Goal: Transaction & Acquisition: Purchase product/service

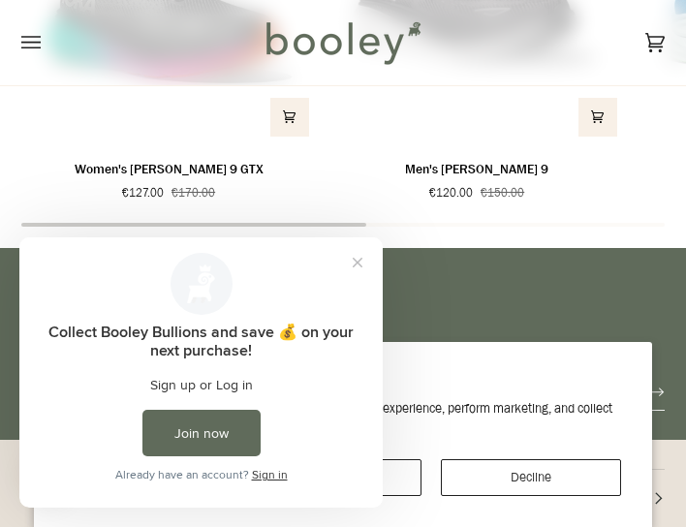
scroll to position [1977, 0]
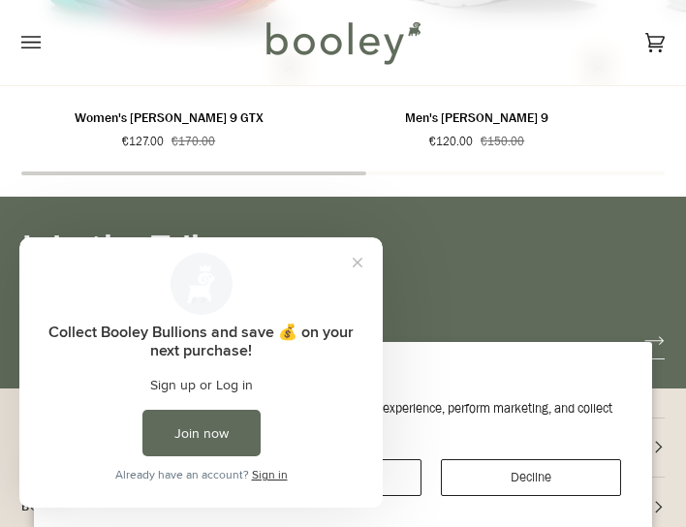
click at [170, 127] on p "Women's [PERSON_NAME] 9 GTX" at bounding box center [169, 118] width 189 height 19
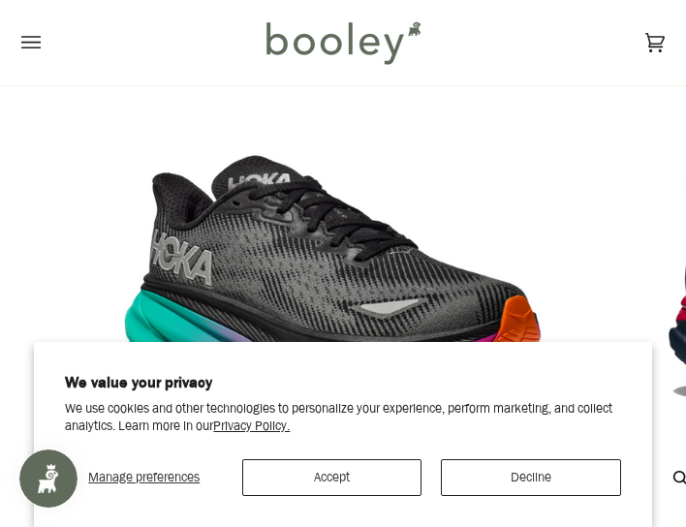
scroll to position [194, 0]
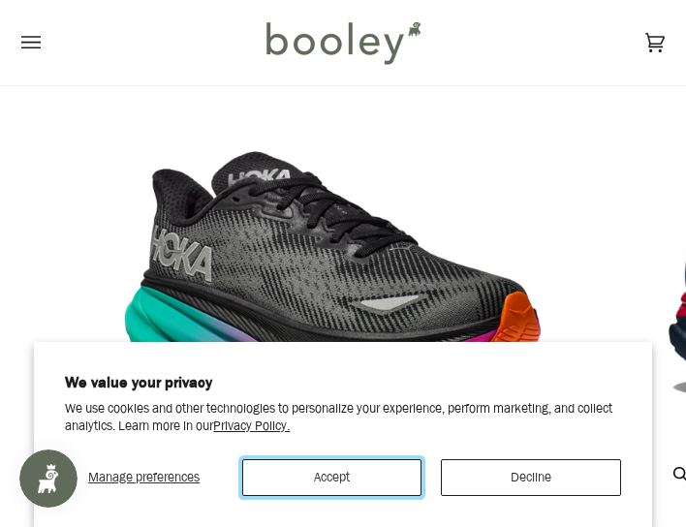
click at [398, 462] on button "Accept" at bounding box center [331, 477] width 179 height 37
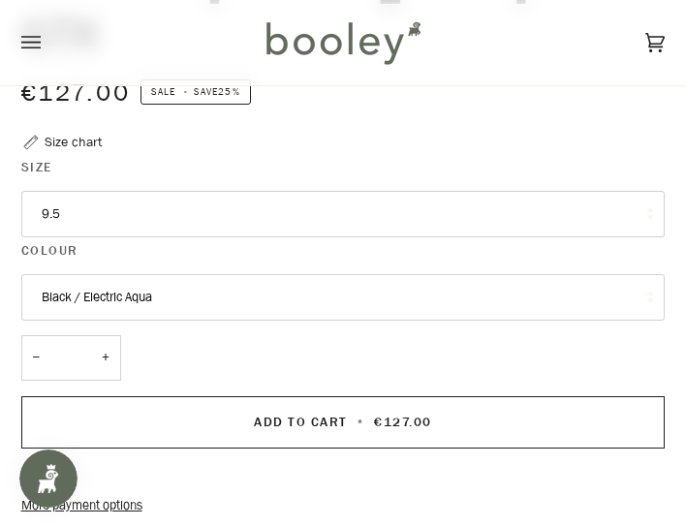
scroll to position [814, 0]
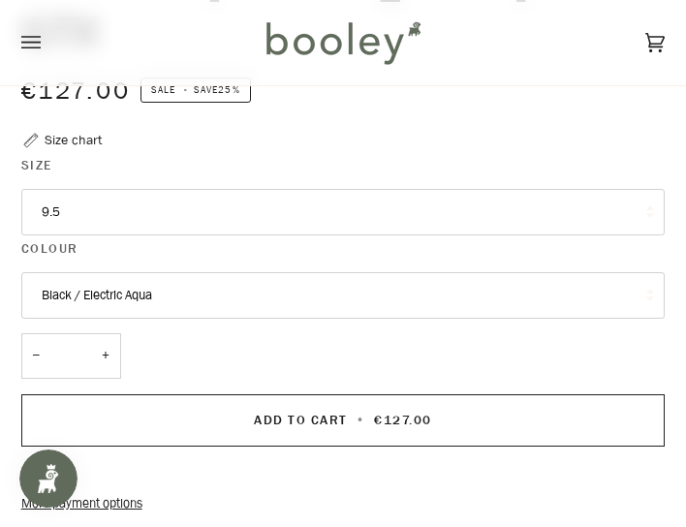
click at [463, 272] on button "Black / Electric Aqua" at bounding box center [343, 295] width 644 height 47
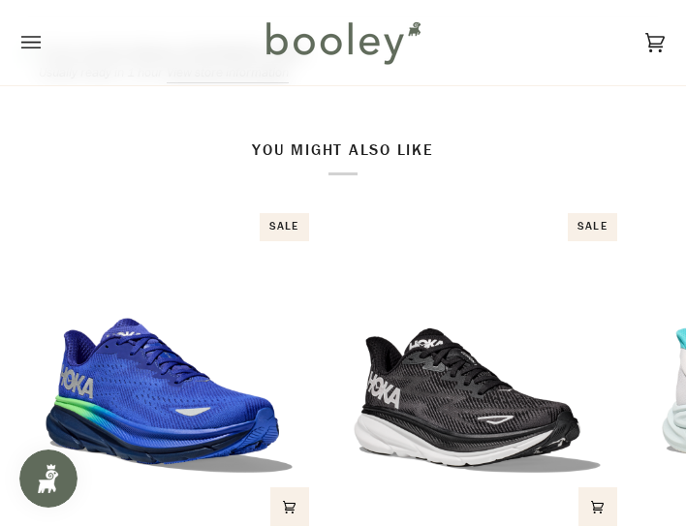
scroll to position [1589, 0]
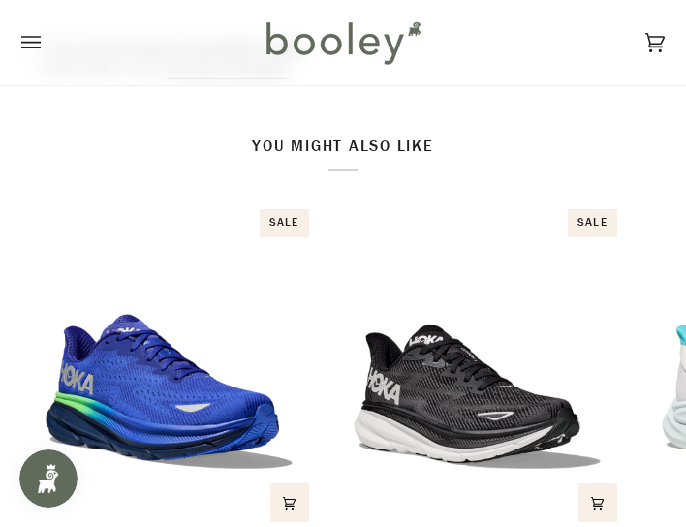
click at [287, 209] on div "Sale" at bounding box center [284, 223] width 49 height 28
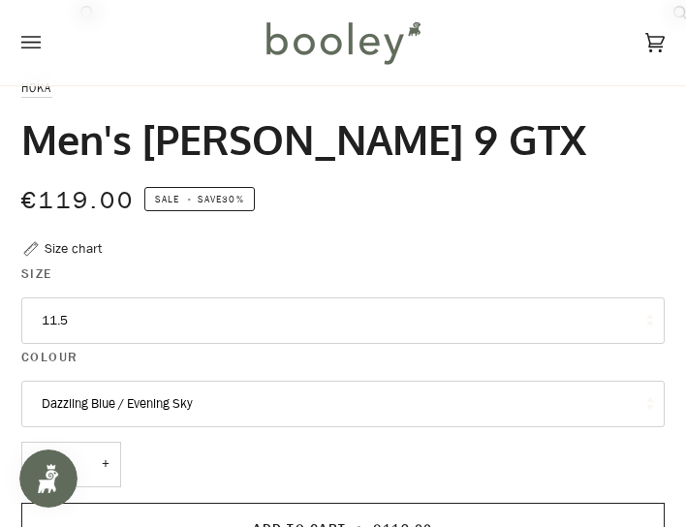
scroll to position [659, 0]
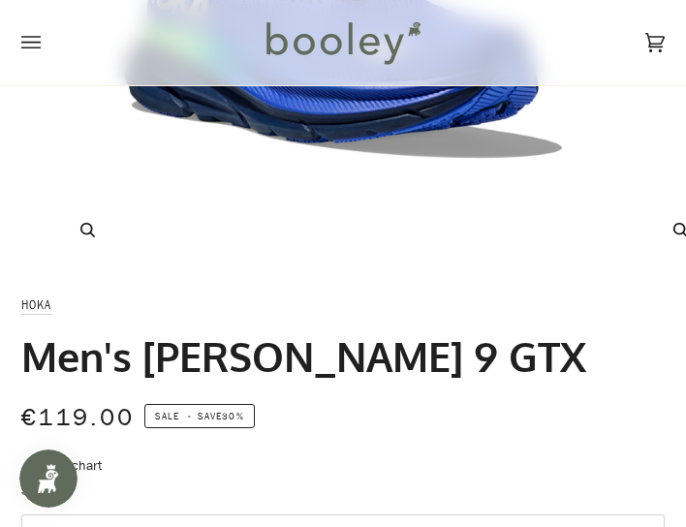
scroll to position [415, 0]
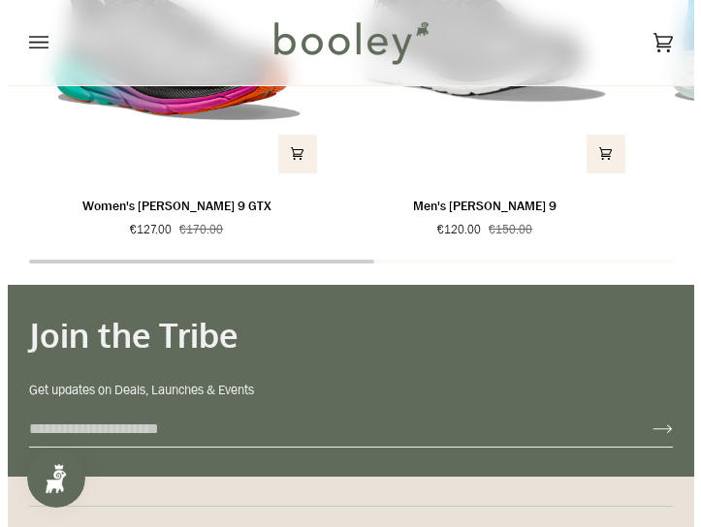
scroll to position [1899, 0]
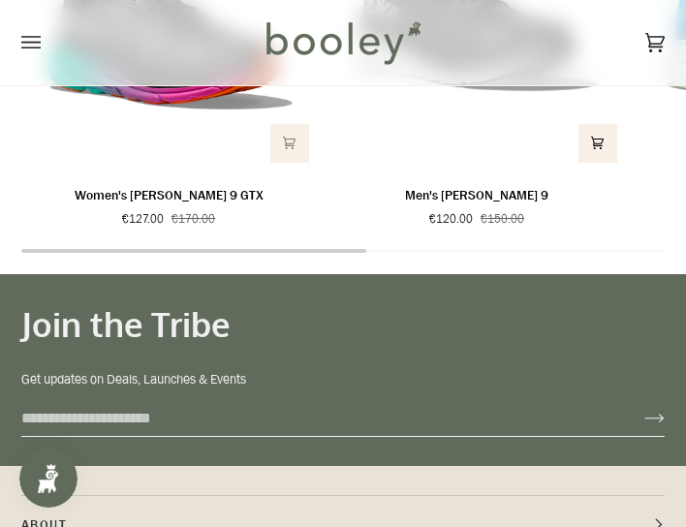
click at [291, 152] on span "Quick view" at bounding box center [290, 142] width 14 height 19
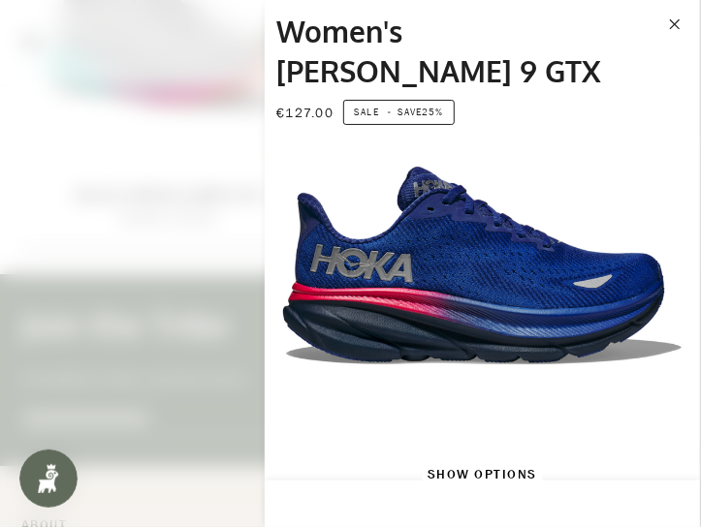
scroll to position [587, 0]
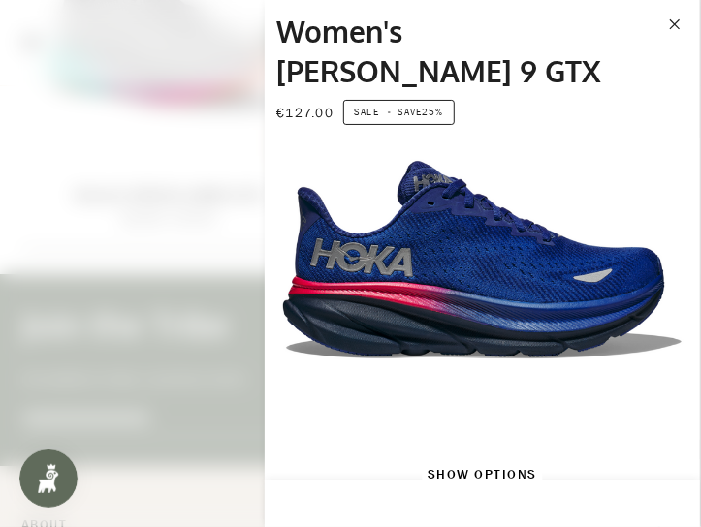
click at [512, 210] on img "Hoka Women's Clifton 9 GTX Dazzling Blue / Evening Sky - Booley Galway" at bounding box center [482, 222] width 435 height 435
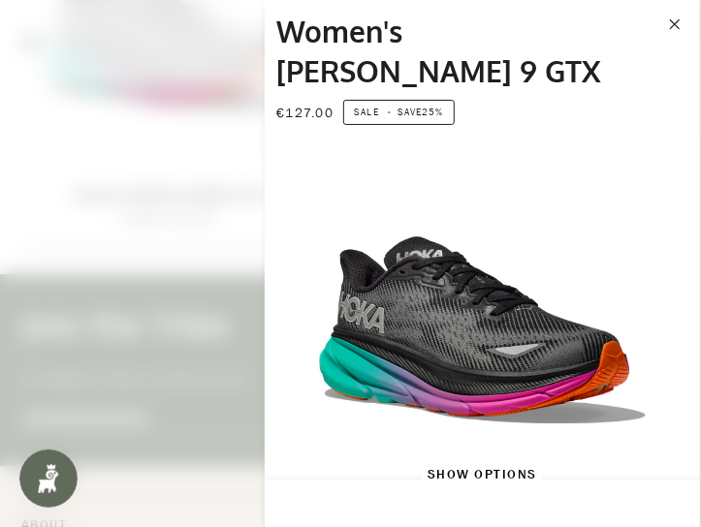
scroll to position [0, 0]
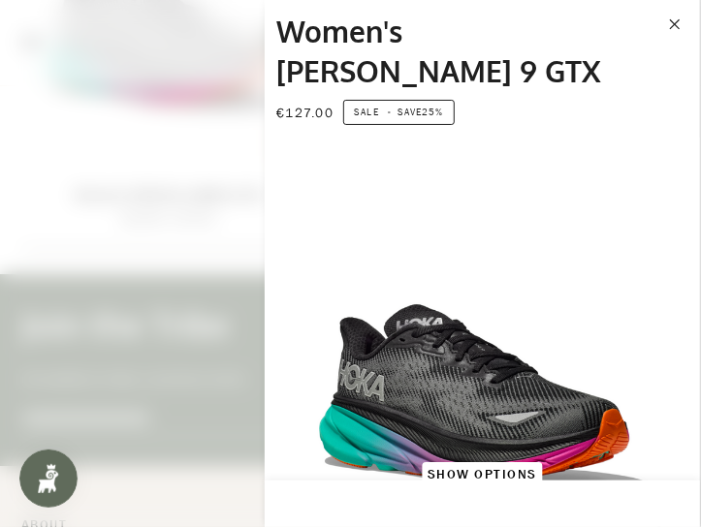
click at [461, 359] on img "Hoka Women's Clifton 9 GTX Black / Electric Aqua - Booley Galway" at bounding box center [482, 355] width 435 height 435
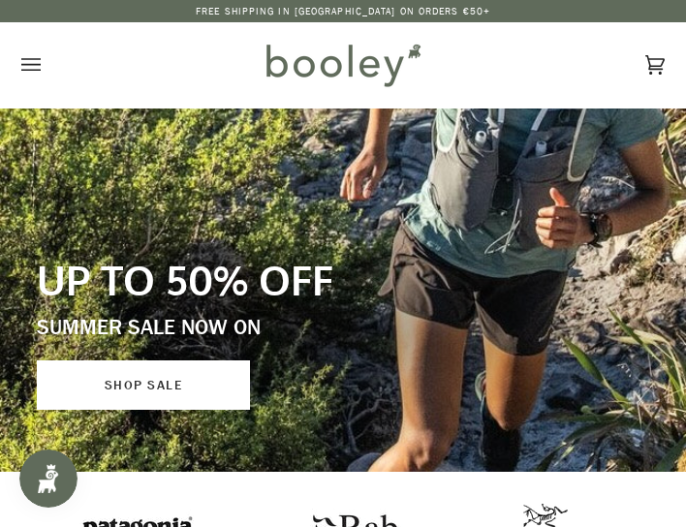
click at [155, 382] on link "SHOP SALE" at bounding box center [143, 384] width 213 height 49
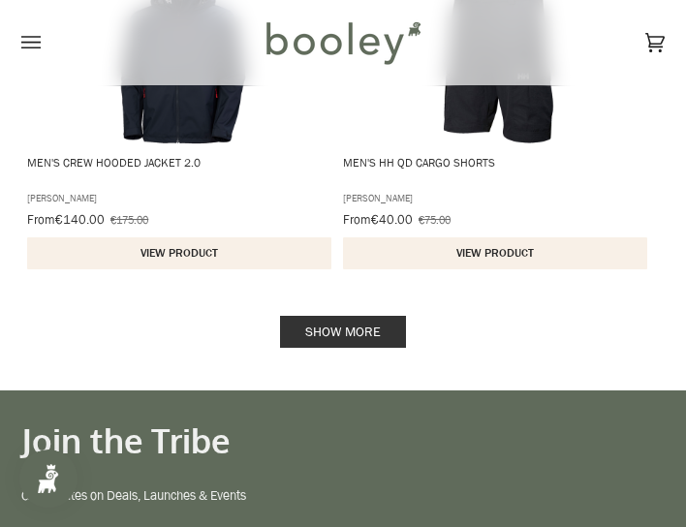
scroll to position [3488, 0]
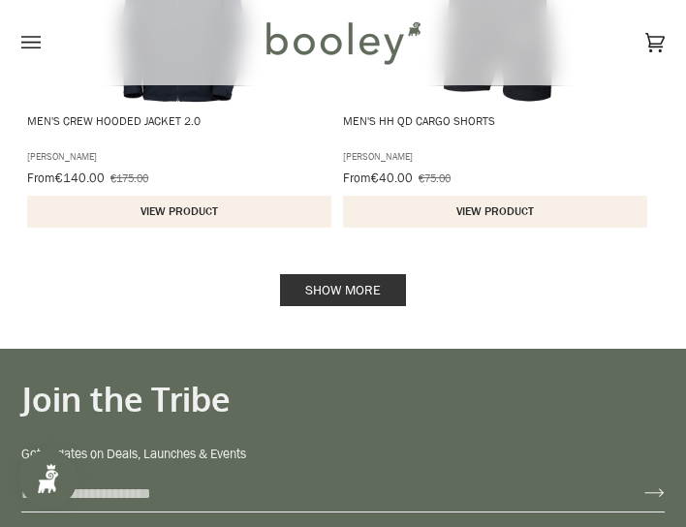
click at [348, 274] on link "Show more" at bounding box center [343, 290] width 126 height 32
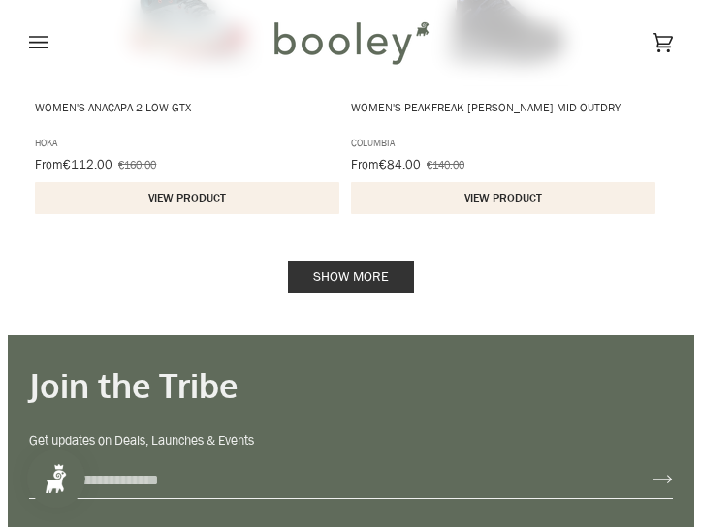
scroll to position [6628, 0]
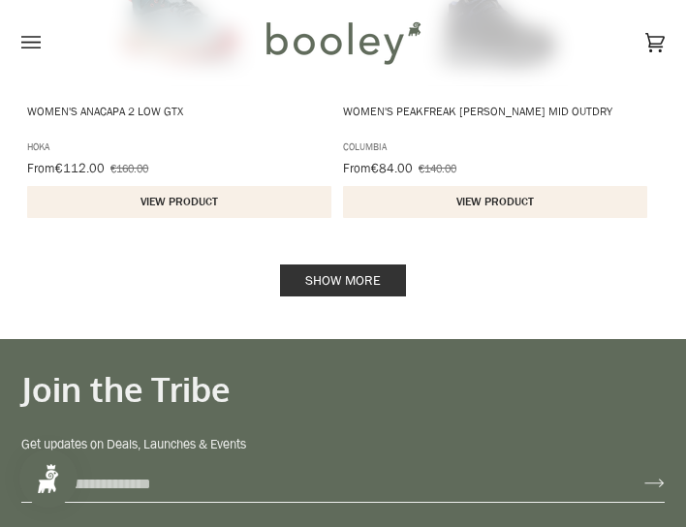
click at [349, 265] on link "Show more" at bounding box center [343, 281] width 126 height 32
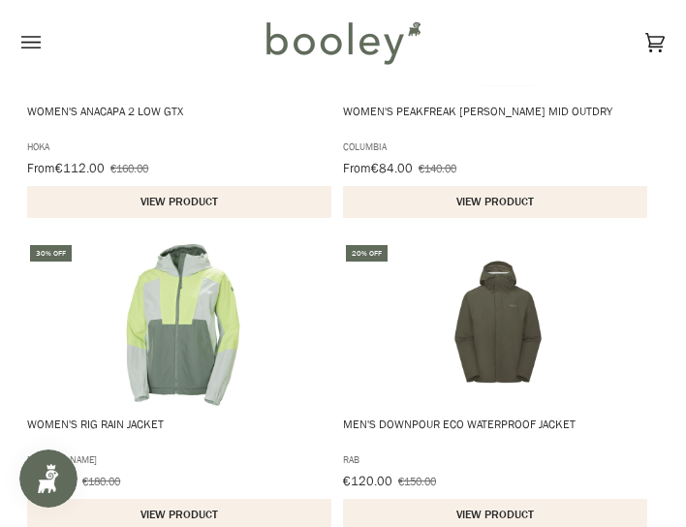
click at [32, 46] on icon "Open menu" at bounding box center [30, 42] width 19 height 29
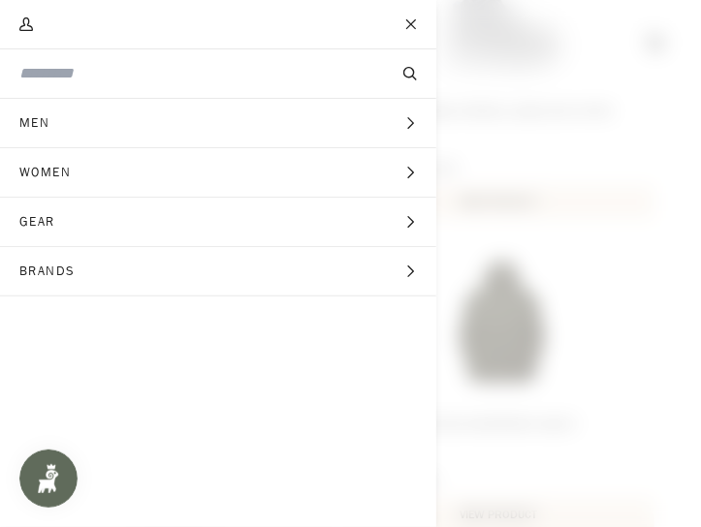
click at [52, 173] on span "Women" at bounding box center [52, 172] width 104 height 48
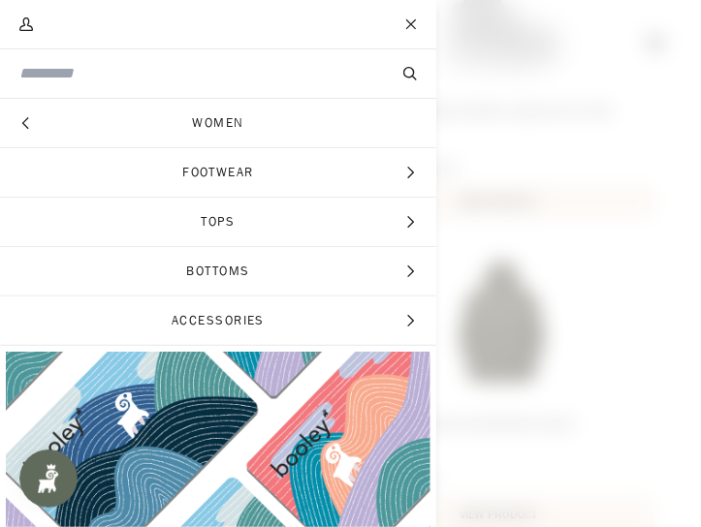
click at [220, 168] on span "Footwear" at bounding box center [218, 172] width 436 height 48
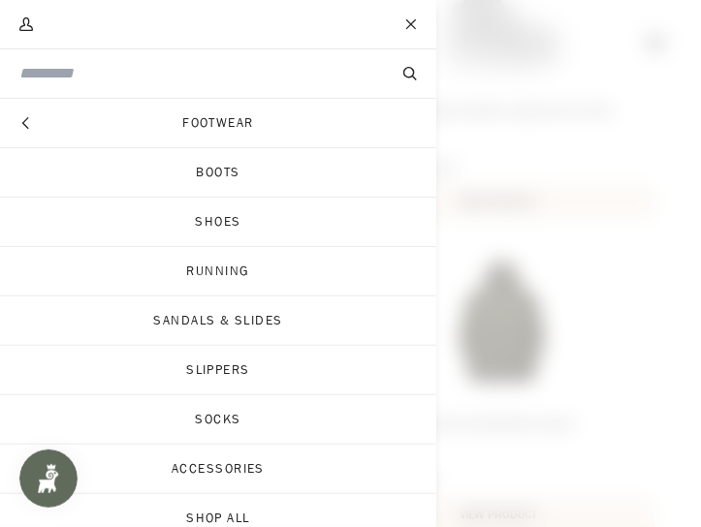
click at [217, 266] on link "Running" at bounding box center [218, 271] width 436 height 48
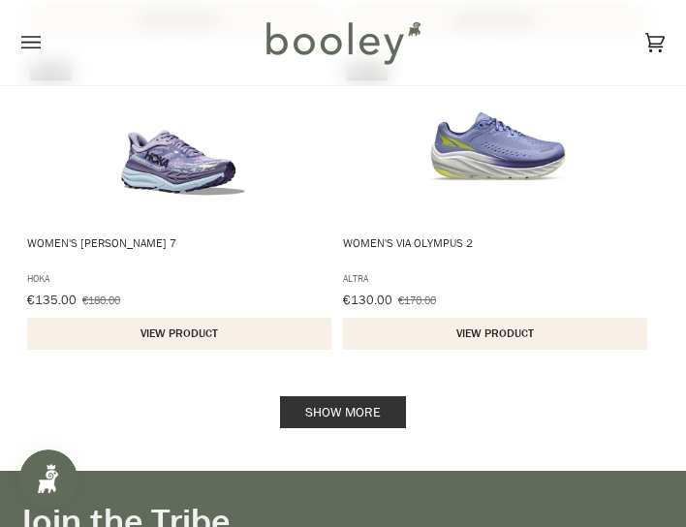
scroll to position [3139, 0]
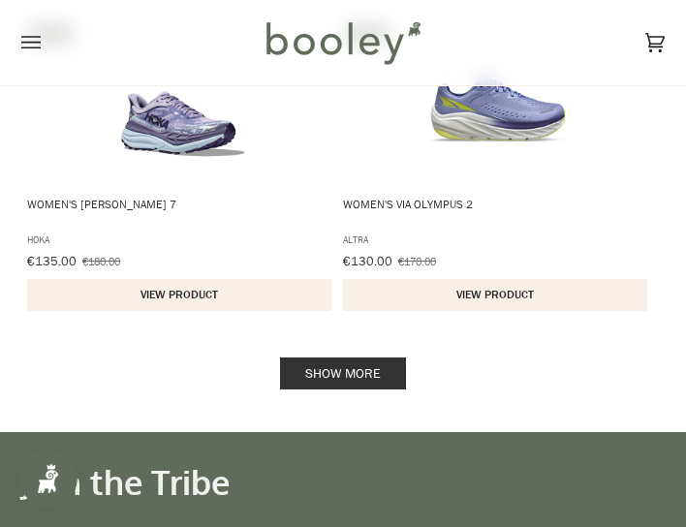
click at [340, 359] on link "Show more" at bounding box center [343, 374] width 126 height 32
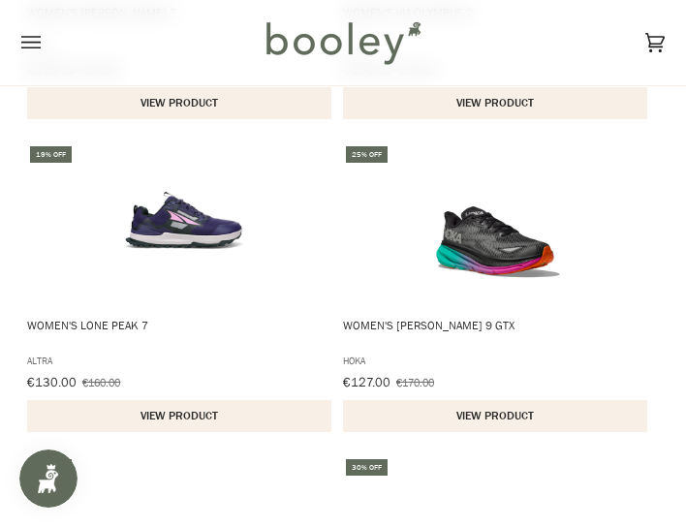
scroll to position [3333, 0]
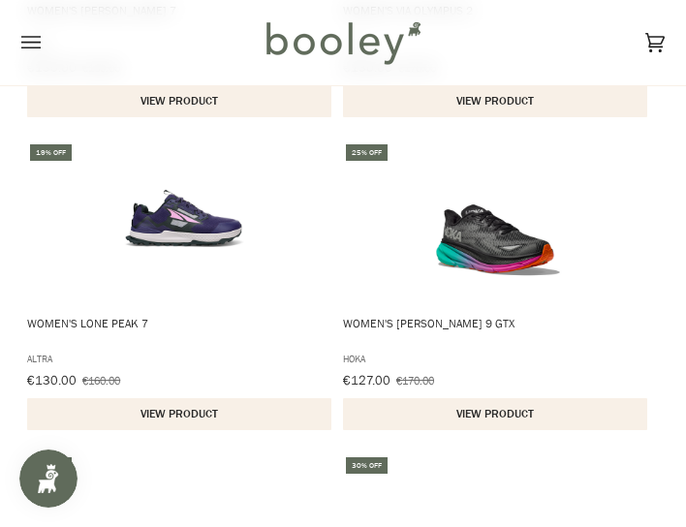
click at [510, 398] on button "View product" at bounding box center [495, 414] width 304 height 32
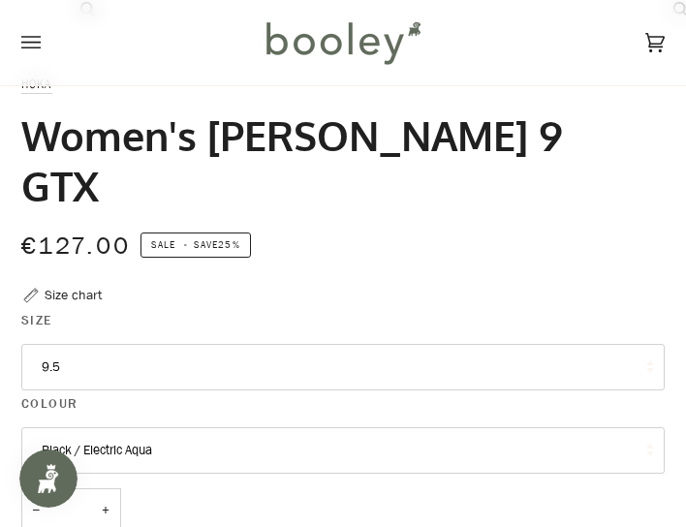
scroll to position [698, 0]
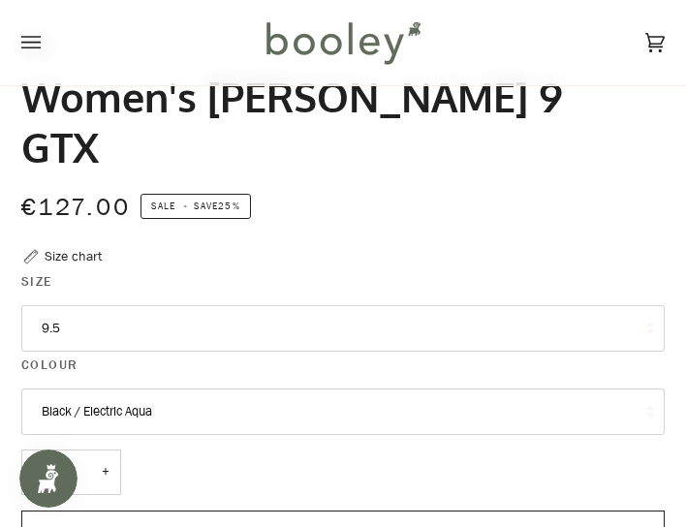
click at [634, 305] on button "9.5" at bounding box center [343, 328] width 644 height 47
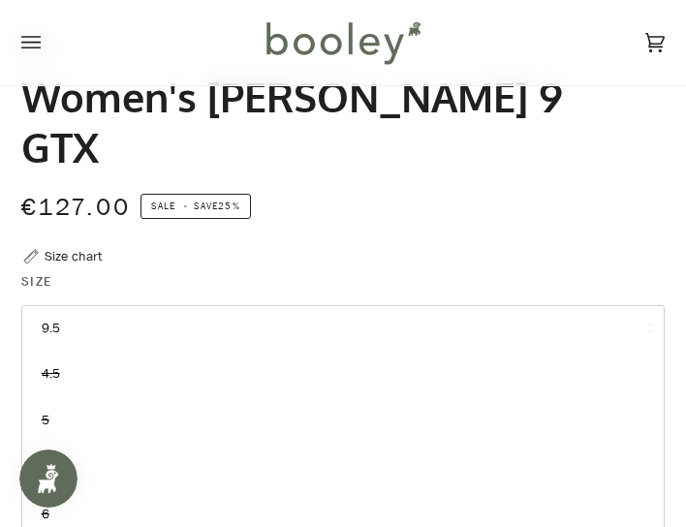
click at [614, 205] on div "Hoka Women's [PERSON_NAME] 9 GTX €127.00 Sale • Save 25% Size chart Size 9.5 4.5" at bounding box center [343, 496] width 644 height 979
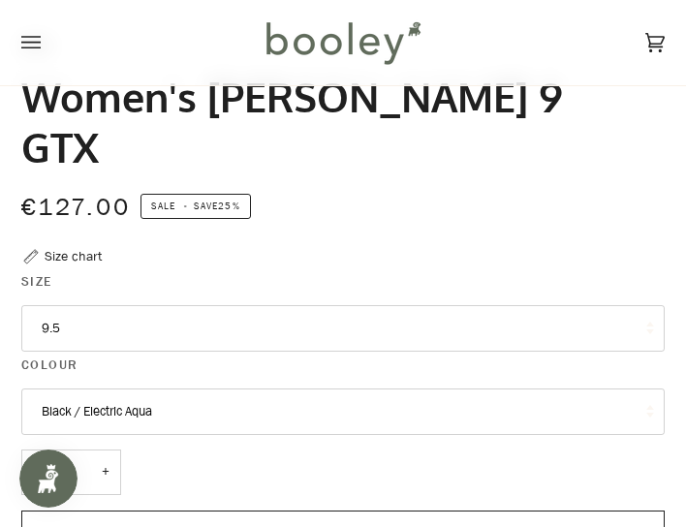
click at [647, 389] on button "Black / Electric Aqua" at bounding box center [343, 412] width 644 height 47
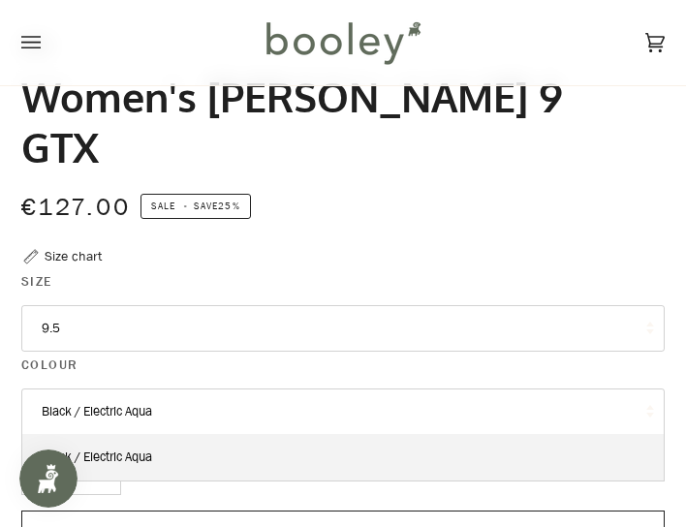
click at [647, 389] on button "Black / Electric Aqua" at bounding box center [343, 412] width 644 height 47
